Goal: Task Accomplishment & Management: Manage account settings

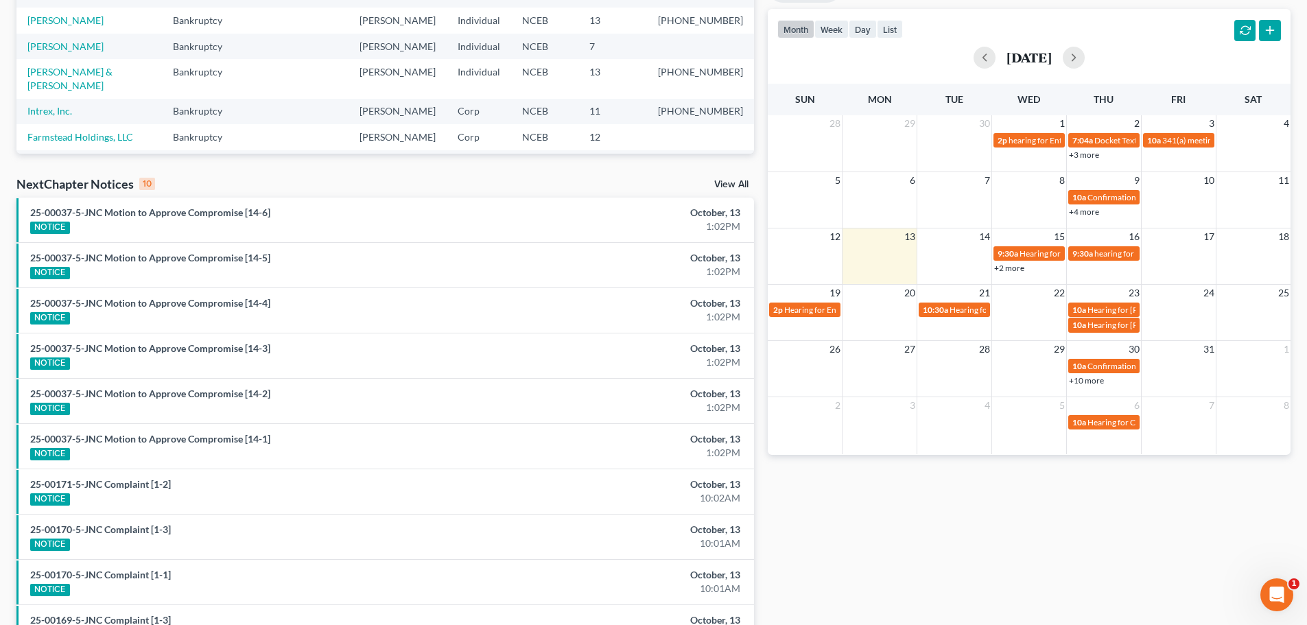
scroll to position [69, 0]
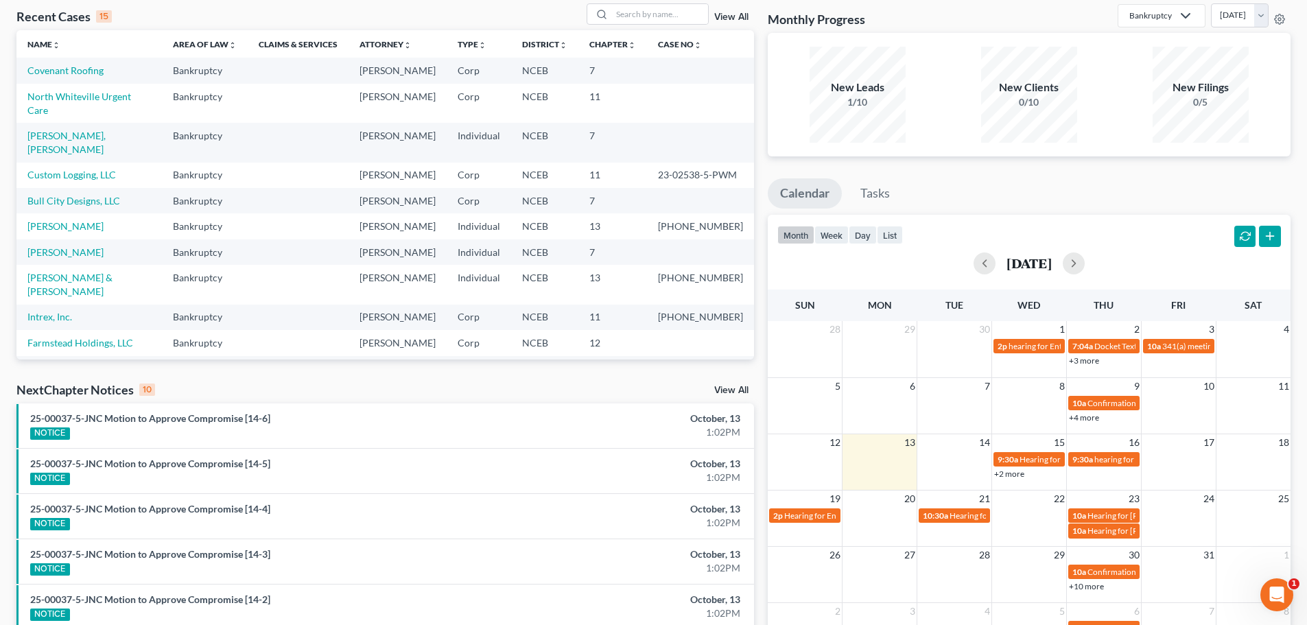
click at [732, 387] on link "View All" at bounding box center [731, 391] width 34 height 10
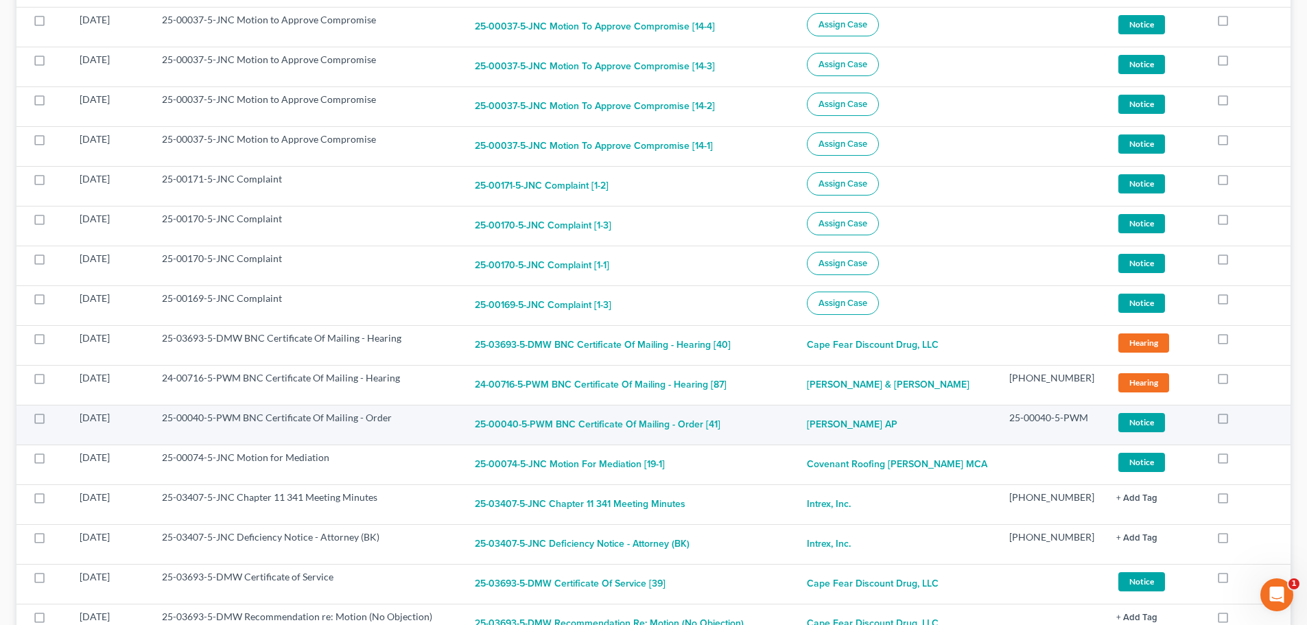
scroll to position [412, 0]
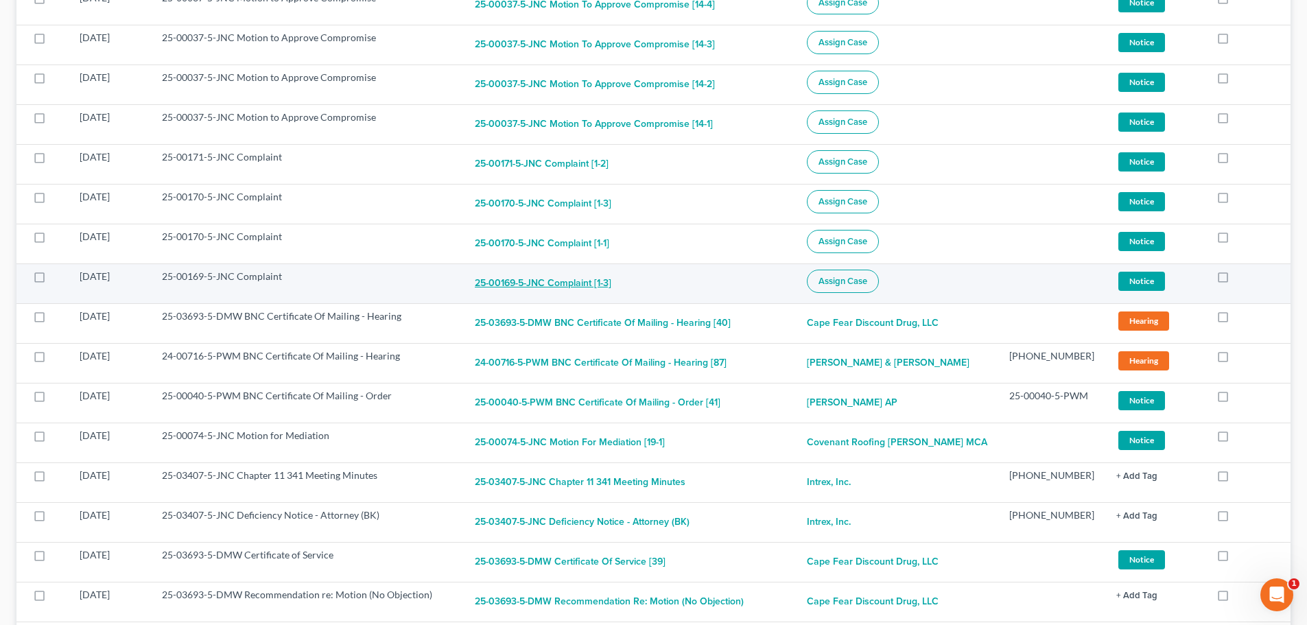
click at [551, 278] on button "25-00169-5-JNC Complaint [1-3]" at bounding box center [543, 283] width 137 height 27
checkbox input "true"
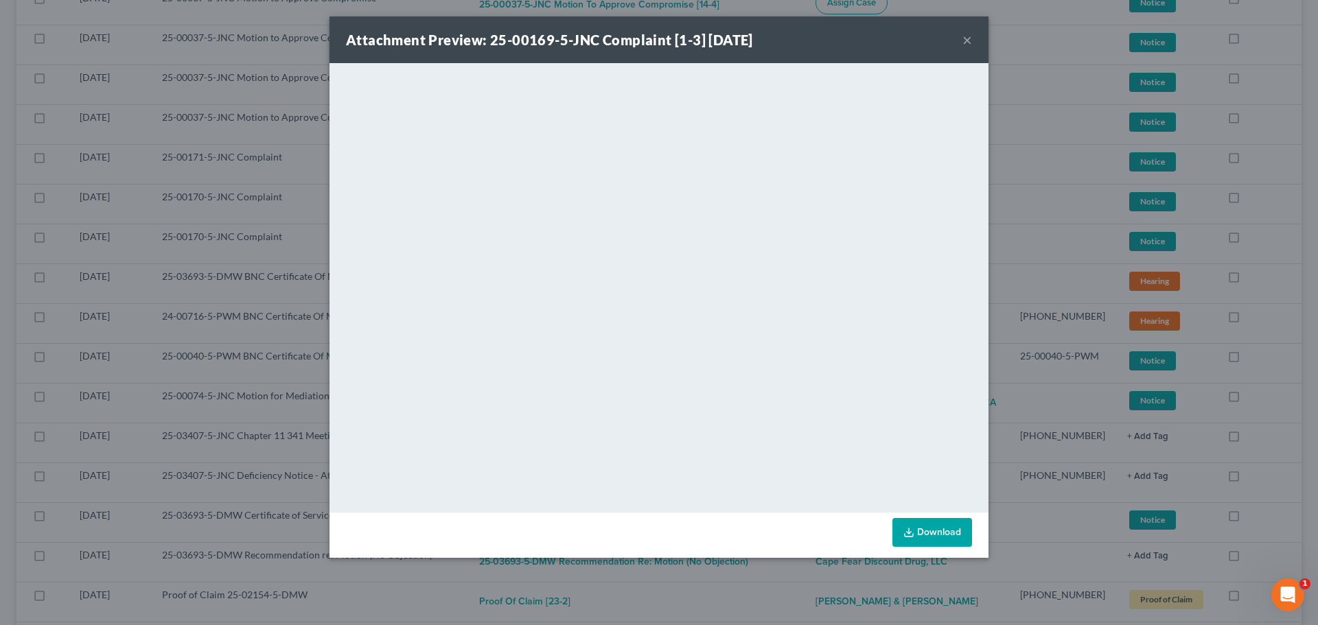
click at [965, 35] on button "×" at bounding box center [967, 40] width 10 height 16
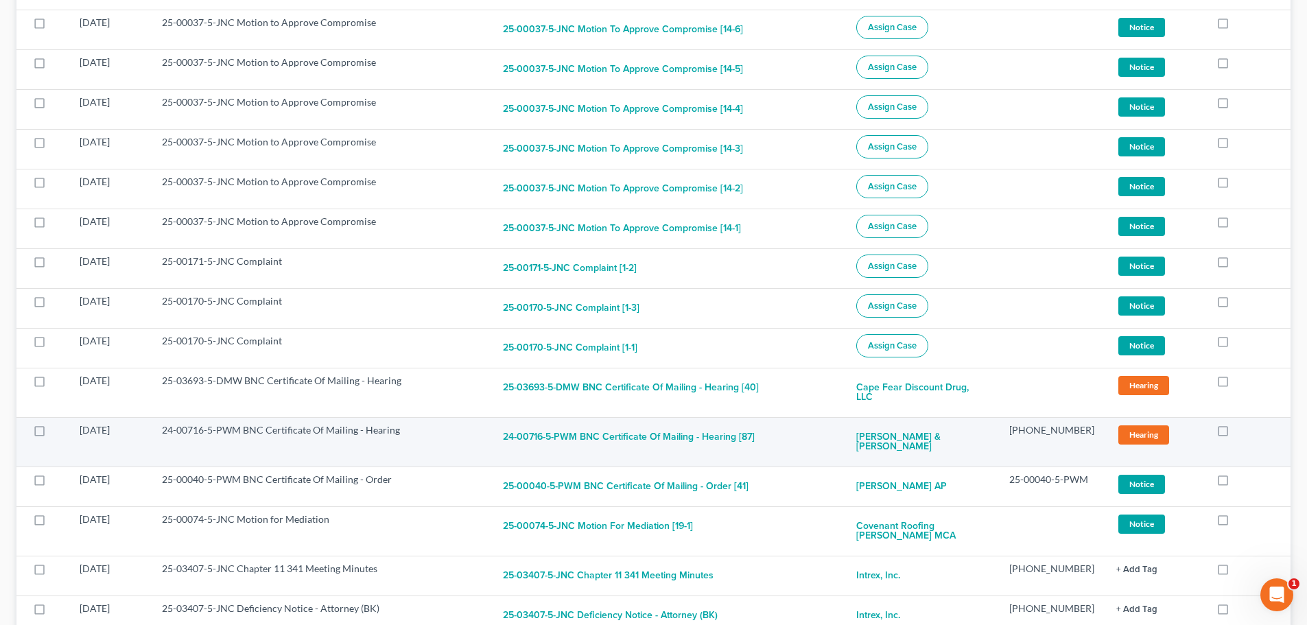
scroll to position [274, 0]
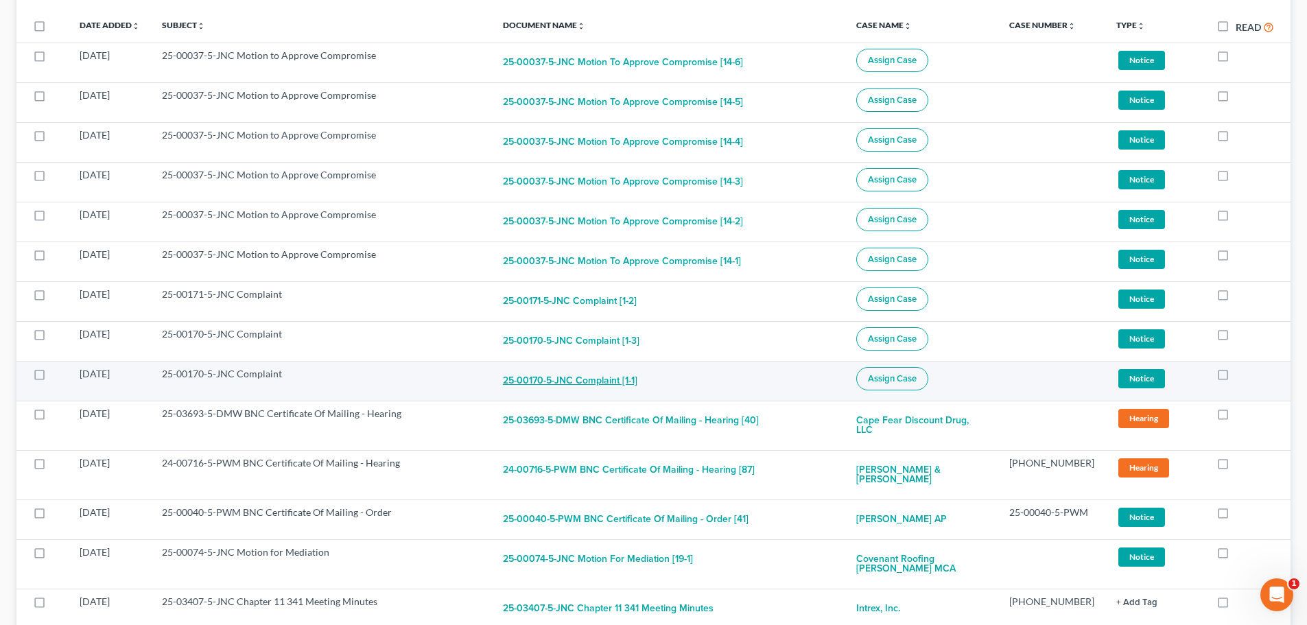
click at [557, 385] on button "25-00170-5-JNC Complaint [1-1]" at bounding box center [570, 380] width 134 height 27
checkbox input "true"
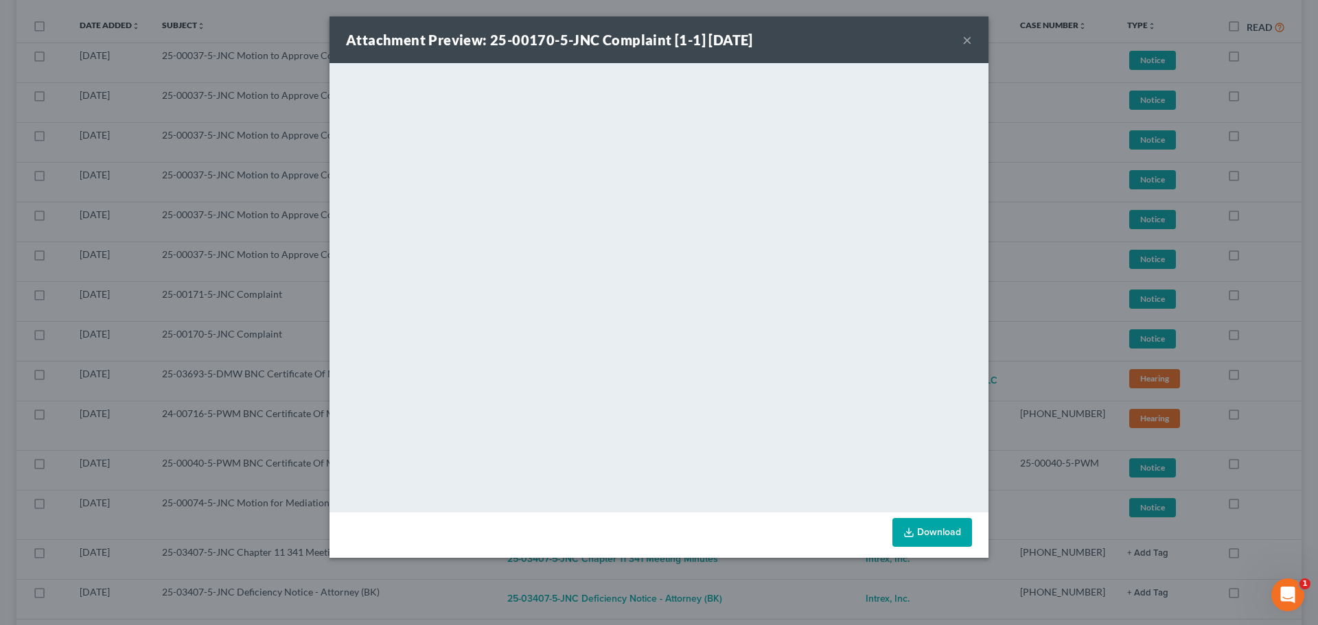
click at [970, 42] on button "×" at bounding box center [967, 40] width 10 height 16
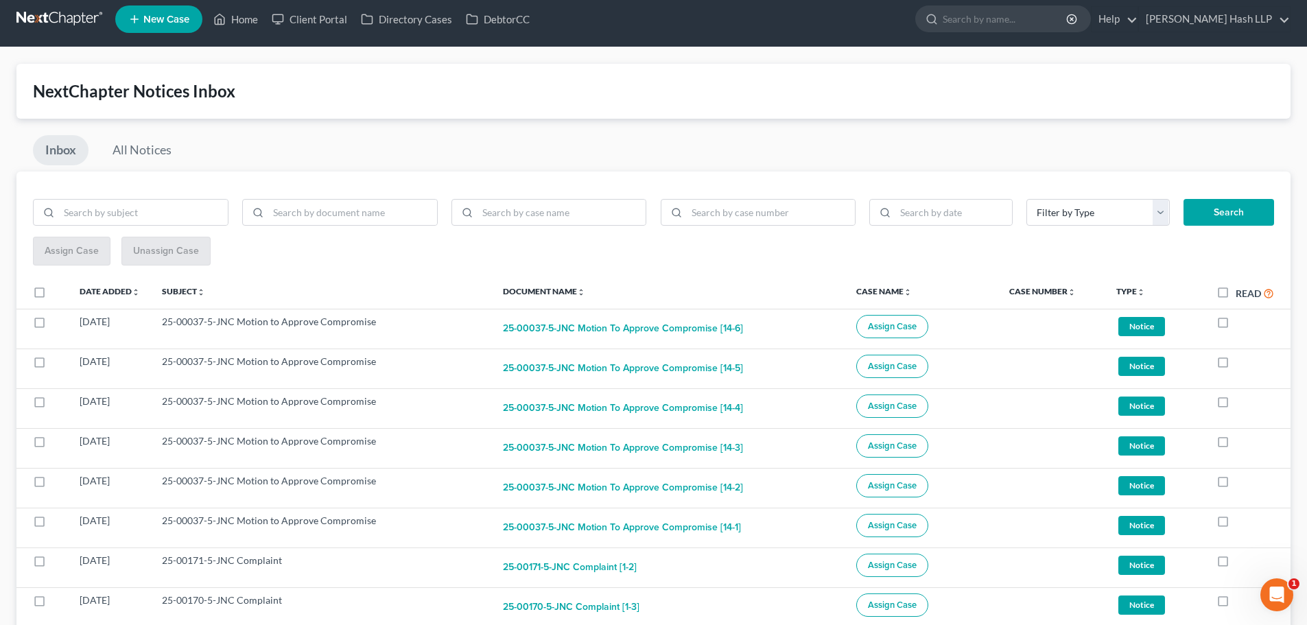
scroll to position [0, 0]
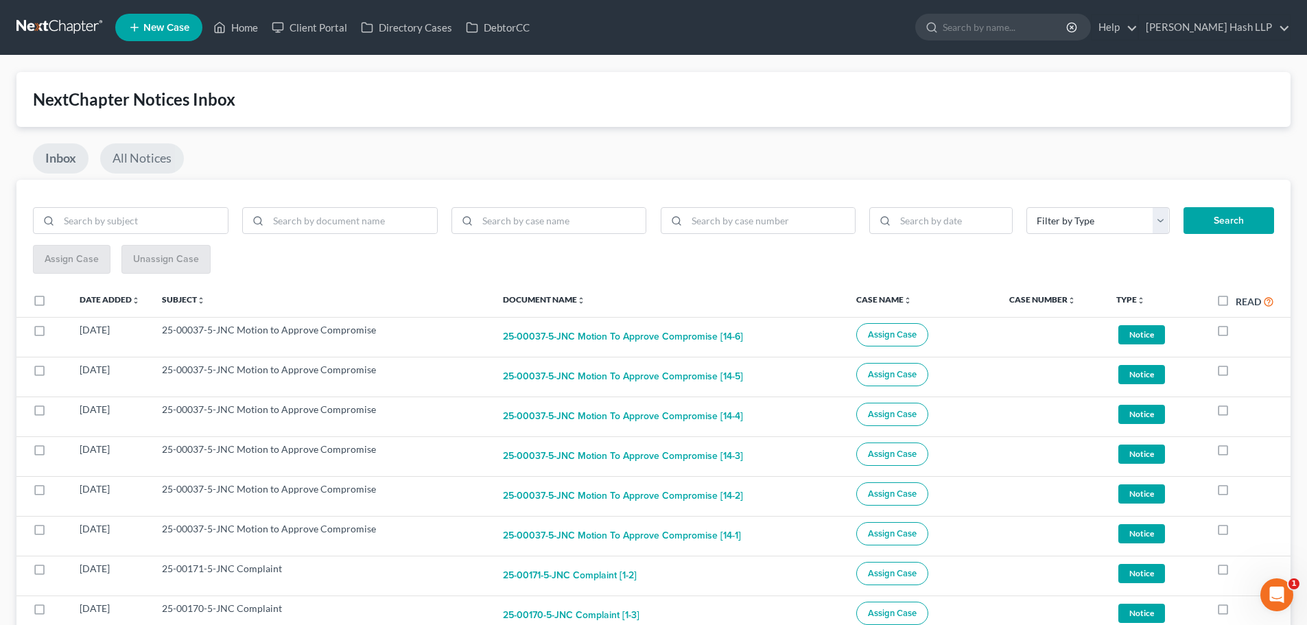
click at [151, 156] on link "All Notices" at bounding box center [142, 158] width 84 height 30
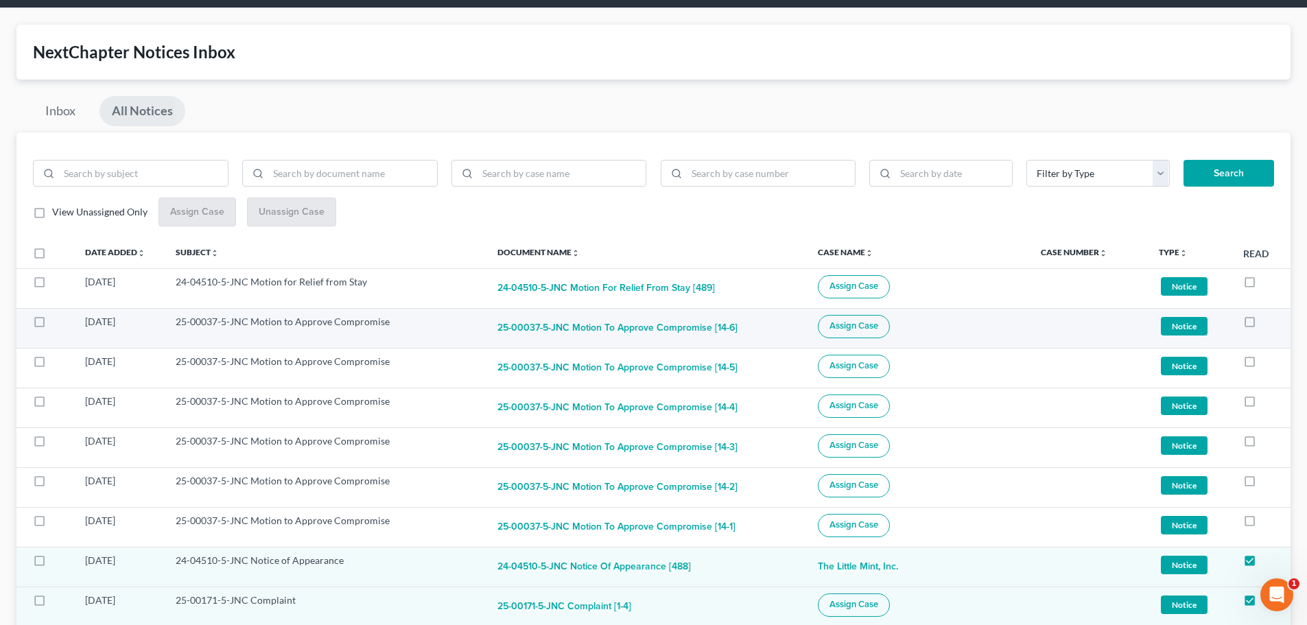
scroll to position [69, 0]
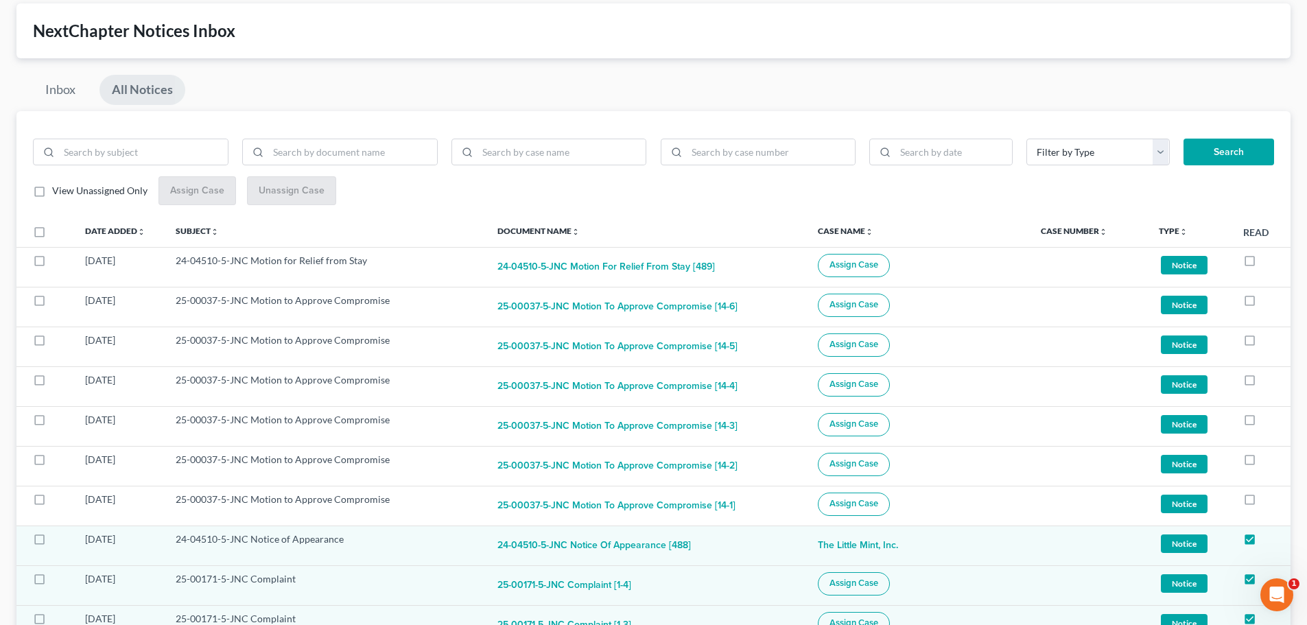
click at [52, 189] on label "View Unassigned Only" at bounding box center [99, 191] width 95 height 14
click at [58, 189] on input "View Unassigned Only" at bounding box center [62, 188] width 9 height 9
checkbox input "true"
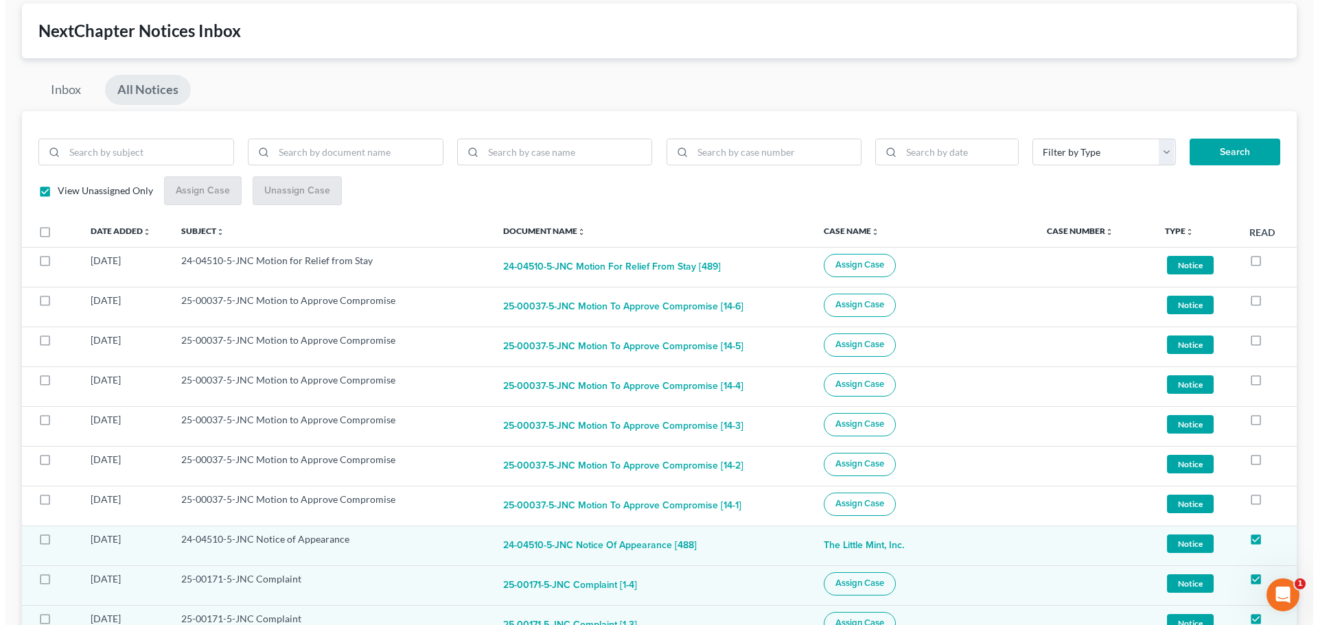
scroll to position [0, 0]
